Goal: Information Seeking & Learning: Learn about a topic

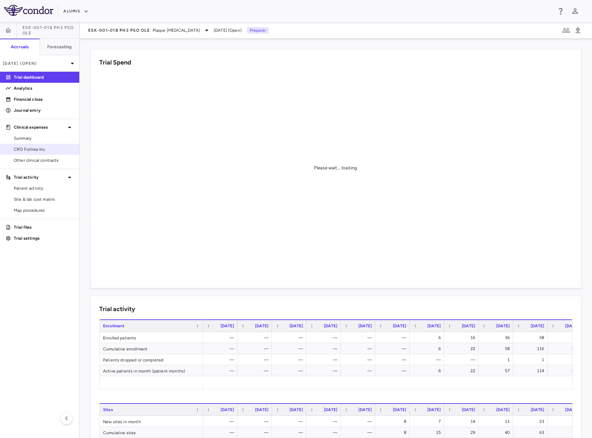
click at [32, 152] on span "CRO Fortrea Inc." at bounding box center [44, 149] width 60 height 6
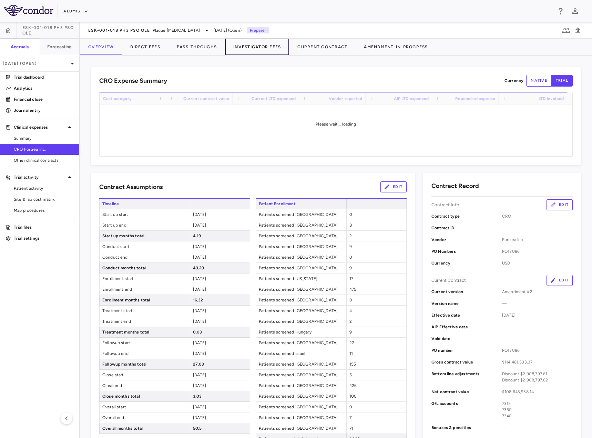
click at [265, 44] on button "Investigator Fees" at bounding box center [257, 47] width 64 height 17
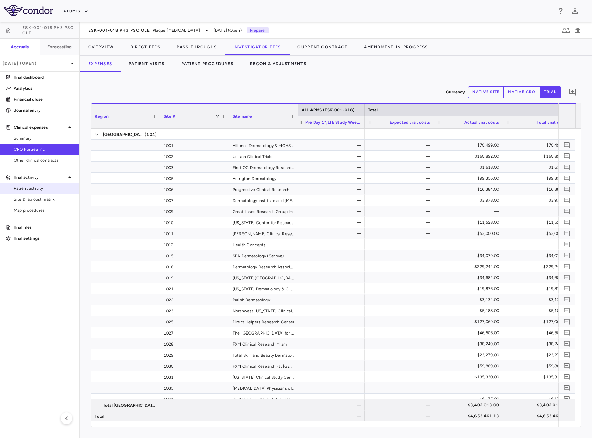
click at [36, 188] on span "Patient activity" at bounding box center [44, 188] width 60 height 6
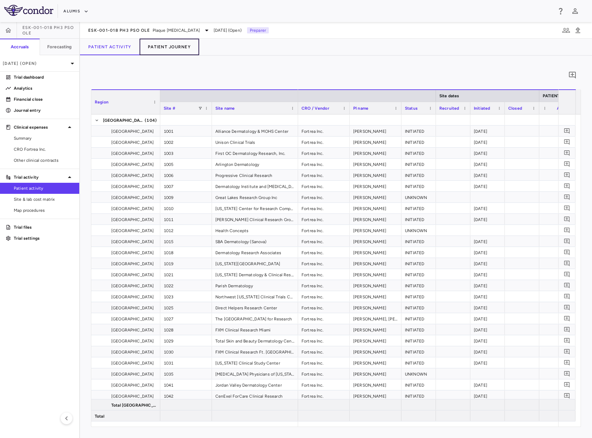
click at [177, 54] on button "Patient Journey" at bounding box center [170, 47] width 60 height 17
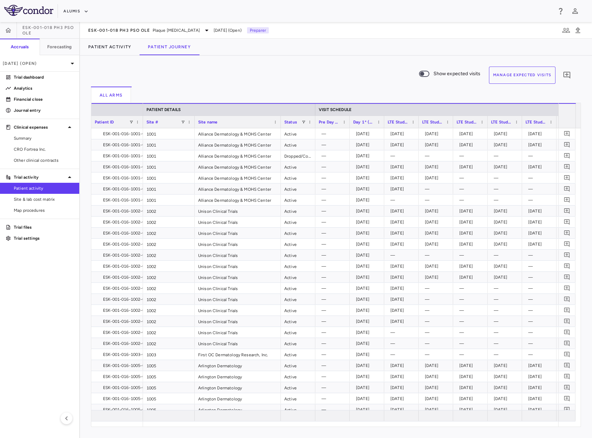
click at [538, 74] on button "Manage Expected Visits" at bounding box center [522, 75] width 67 height 17
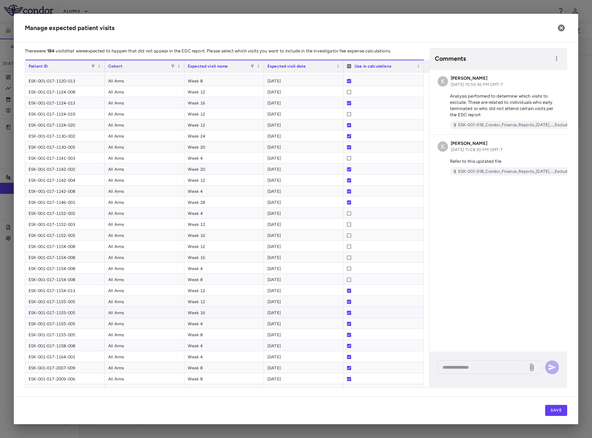
click at [89, 313] on div "ESK-001-017-1155-005" at bounding box center [65, 312] width 80 height 11
click at [364, 37] on h2 "Manage expected patient visits" at bounding box center [296, 28] width 565 height 29
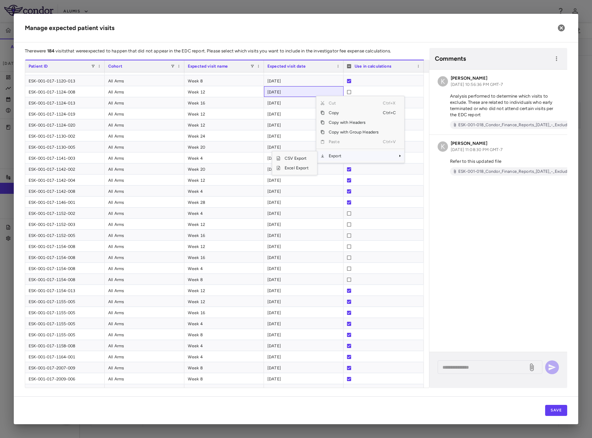
click at [354, 156] on span "Export" at bounding box center [354, 156] width 58 height 10
click at [295, 167] on span "Excel Export" at bounding box center [297, 168] width 32 height 10
click at [563, 26] on icon "button" at bounding box center [561, 27] width 7 height 7
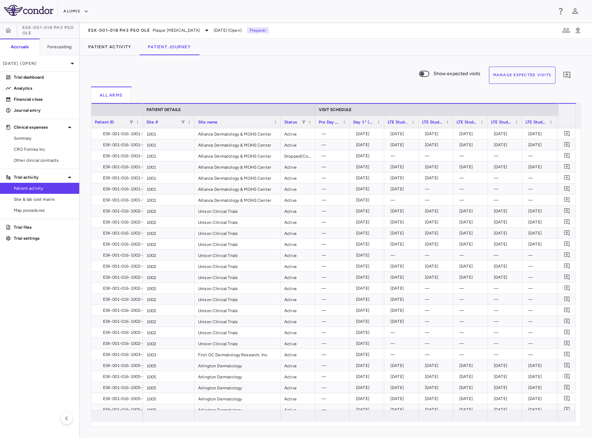
click at [504, 77] on button "Manage Expected Visits" at bounding box center [522, 75] width 67 height 17
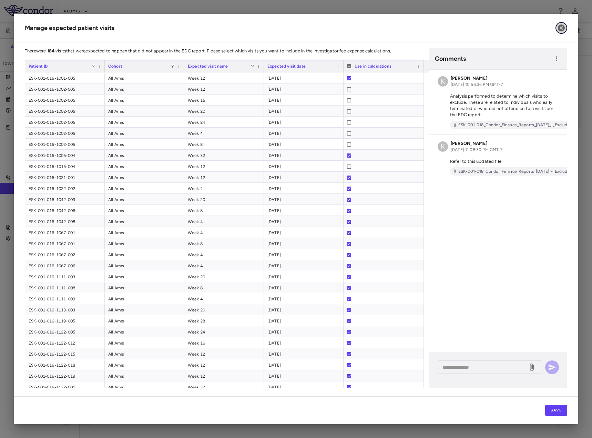
click at [563, 28] on icon "button" at bounding box center [561, 27] width 7 height 7
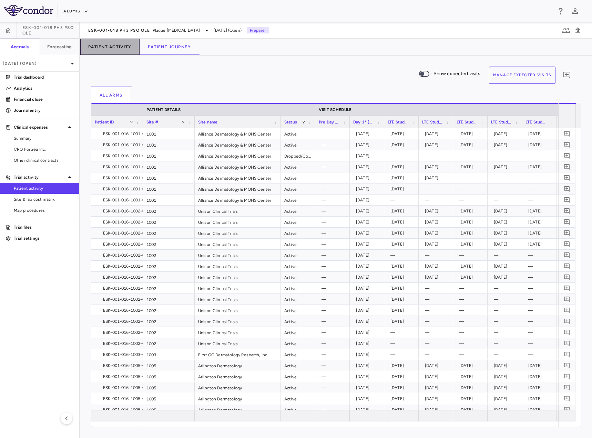
click at [114, 51] on button "Patient Activity" at bounding box center [110, 47] width 60 height 17
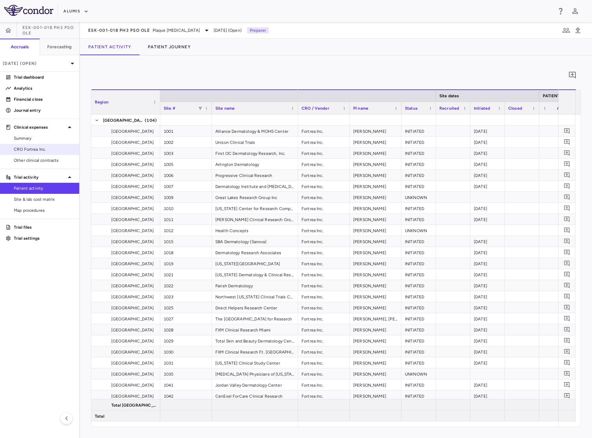
click at [36, 149] on span "CRO Fortrea Inc." at bounding box center [44, 149] width 60 height 6
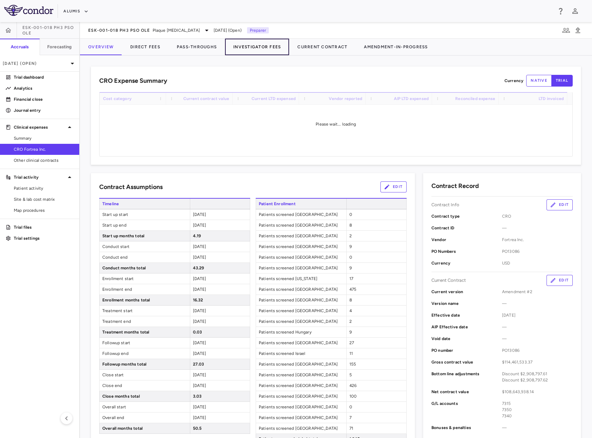
click at [259, 47] on button "Investigator Fees" at bounding box center [257, 47] width 64 height 17
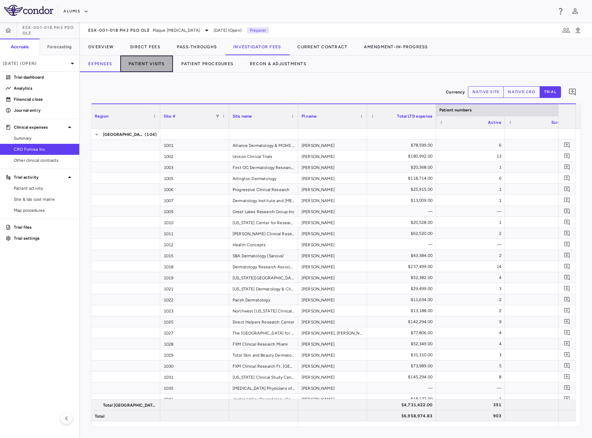
click at [146, 66] on button "Patient Visits" at bounding box center [146, 64] width 53 height 17
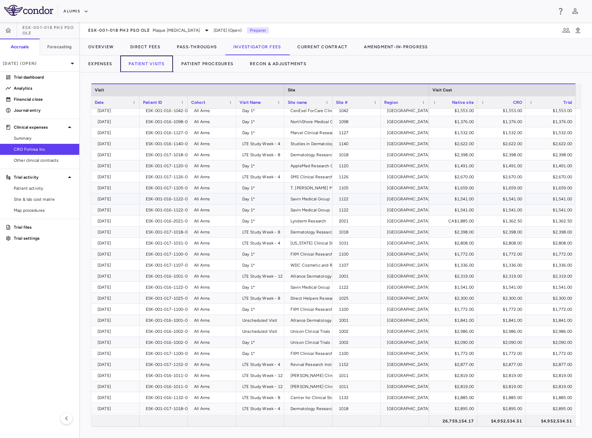
scroll to position [1239, 0]
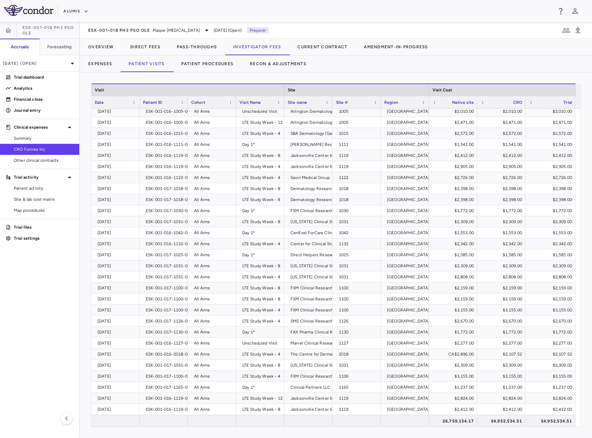
click at [134, 101] on span at bounding box center [134, 102] width 4 height 4
click at [141, 67] on button "Patient Visits" at bounding box center [146, 64] width 53 height 17
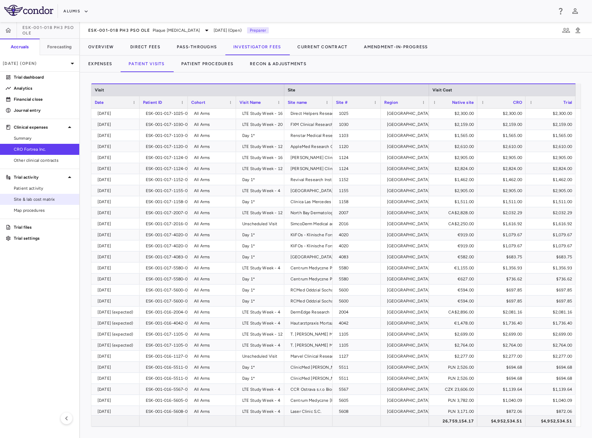
click at [41, 200] on span "Site & lab cost matrix" at bounding box center [44, 199] width 60 height 6
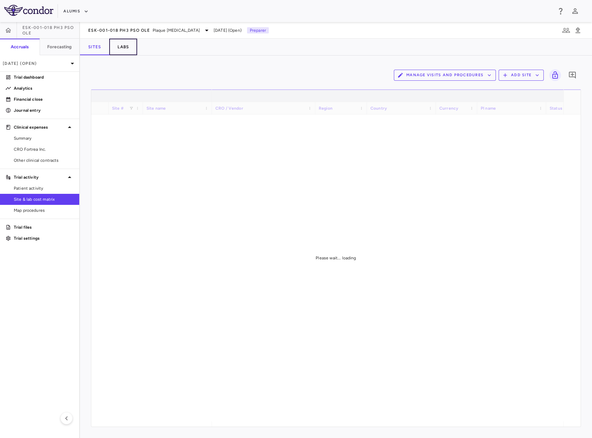
click at [128, 46] on button "Labs" at bounding box center [123, 47] width 28 height 17
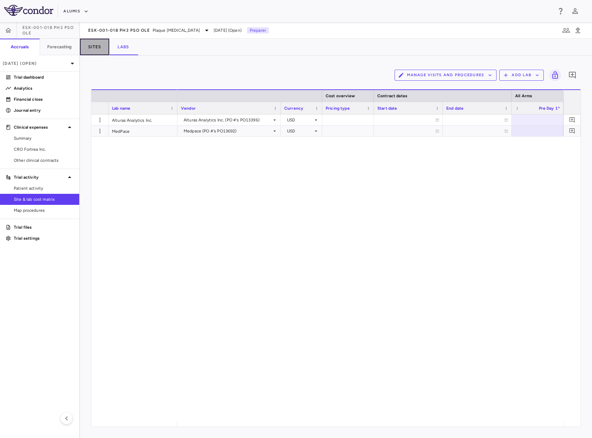
click at [101, 43] on button "Sites" at bounding box center [94, 47] width 29 height 17
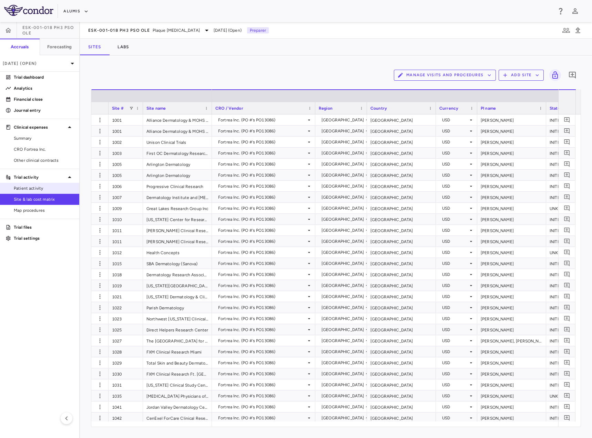
click at [34, 192] on link "Patient activity" at bounding box center [39, 188] width 79 height 10
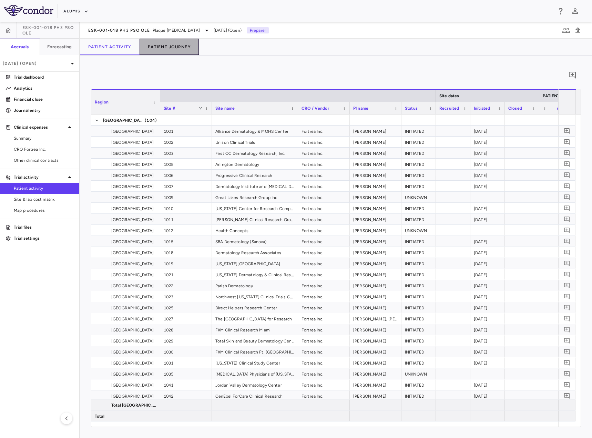
click at [174, 48] on button "Patient Journey" at bounding box center [170, 47] width 60 height 17
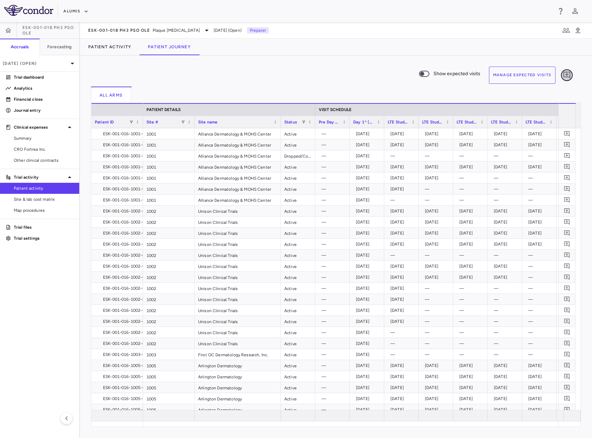
click at [565, 73] on icon "Add comment" at bounding box center [567, 75] width 8 height 8
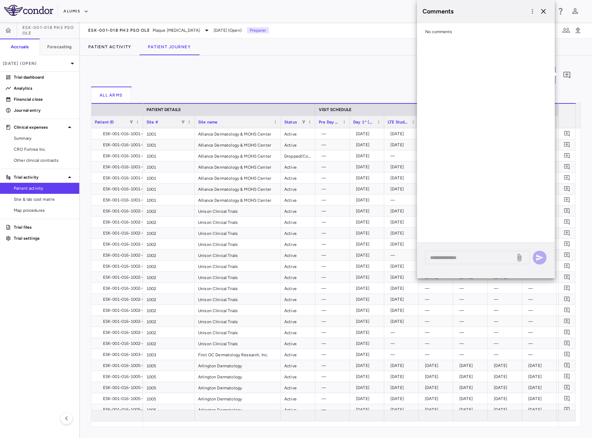
click at [312, 73] on div "Show expected visits Manage Expected Visits 0" at bounding box center [333, 77] width 485 height 20
click at [315, 71] on div "Show expected visits Manage Expected Visits 0" at bounding box center [333, 77] width 485 height 20
click at [545, 10] on icon "button" at bounding box center [544, 11] width 8 height 8
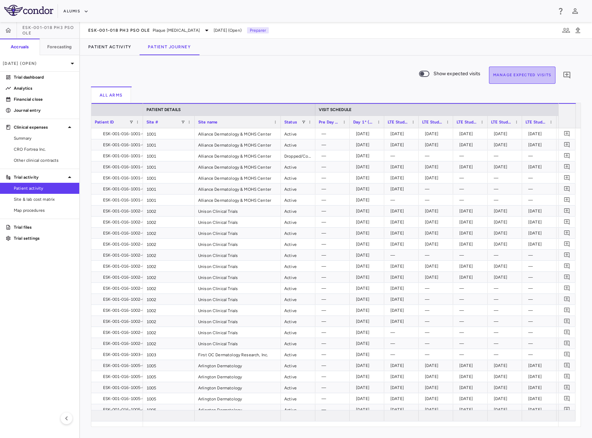
click at [538, 70] on button "Manage Expected Visits" at bounding box center [522, 75] width 67 height 17
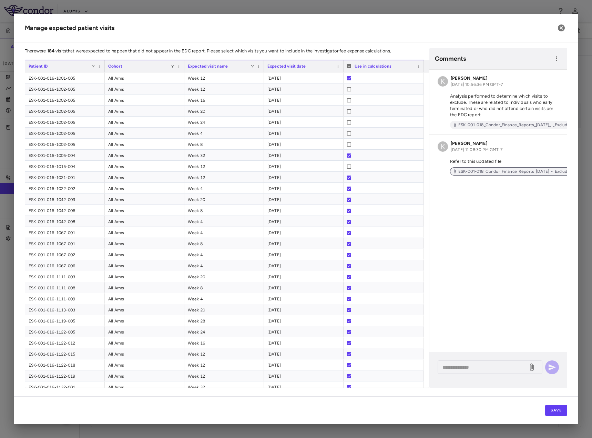
click at [539, 172] on span "ESK-001-018_Condor_Finance_Reports_[DATE]_-_Excluded_Visits_lh8Shjv.xlsx" at bounding box center [534, 171] width 157 height 6
